Goal: Task Accomplishment & Management: Manage account settings

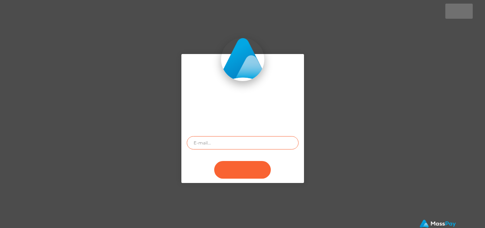
click at [243, 144] on input "text" at bounding box center [243, 142] width 112 height 13
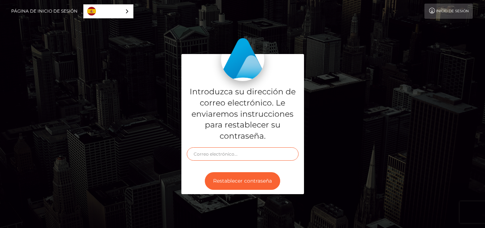
click at [238, 153] on input "text" at bounding box center [243, 154] width 112 height 13
paste input "[EMAIL_ADDRESS][DOMAIN_NAME]"
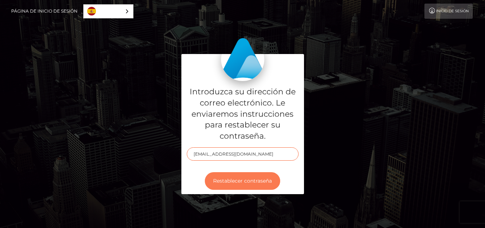
type input "[EMAIL_ADDRESS][DOMAIN_NAME]"
click at [245, 177] on button "Restablecer contraseña" at bounding box center [242, 182] width 75 height 18
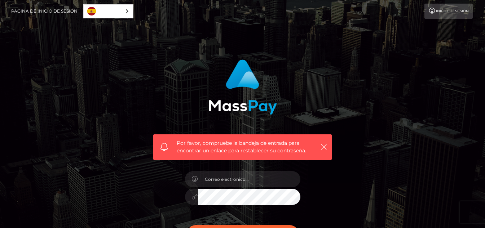
click at [442, 14] on link "Inicio de sesión" at bounding box center [449, 11] width 48 height 15
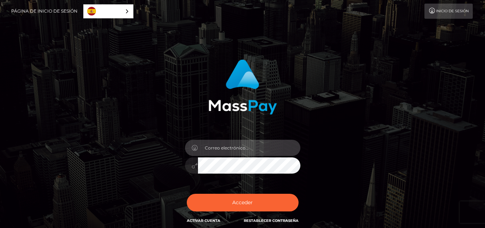
click at [242, 151] on input "email" at bounding box center [249, 148] width 103 height 16
type input "[EMAIL_ADDRESS][DOMAIN_NAME]"
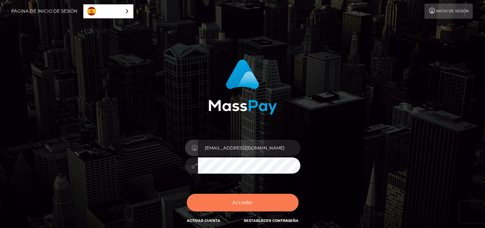
click at [247, 202] on button "Acceder" at bounding box center [243, 203] width 112 height 18
